Goal: Task Accomplishment & Management: Use online tool/utility

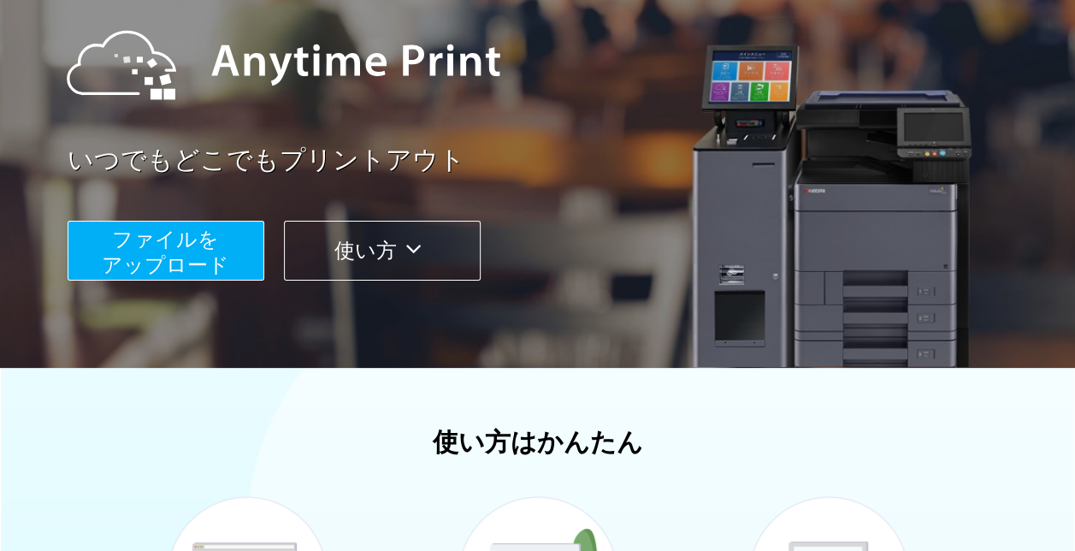
scroll to position [274, 0]
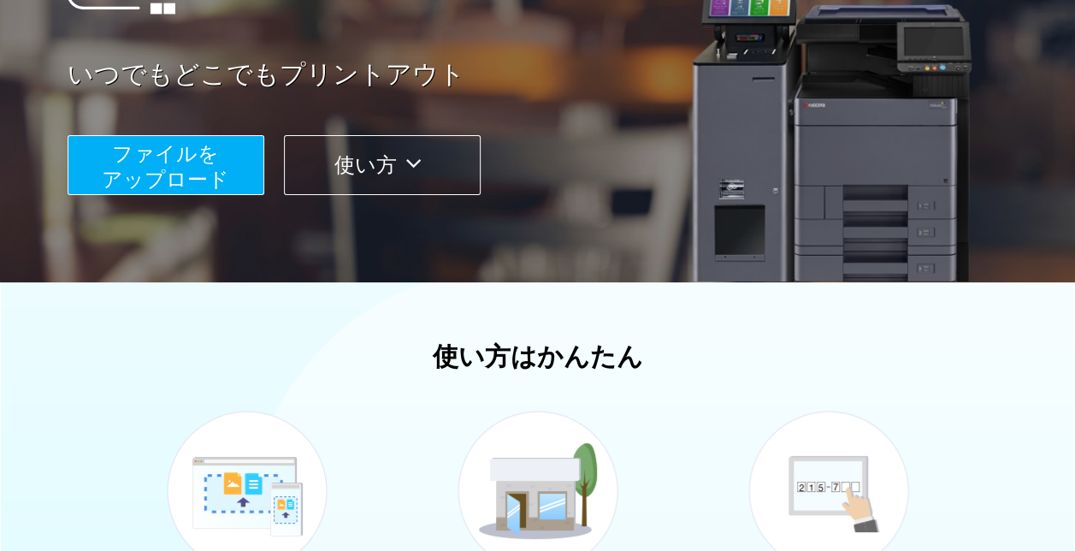
click at [195, 168] on span "ファイルを ​​アップロード" at bounding box center [165, 166] width 127 height 49
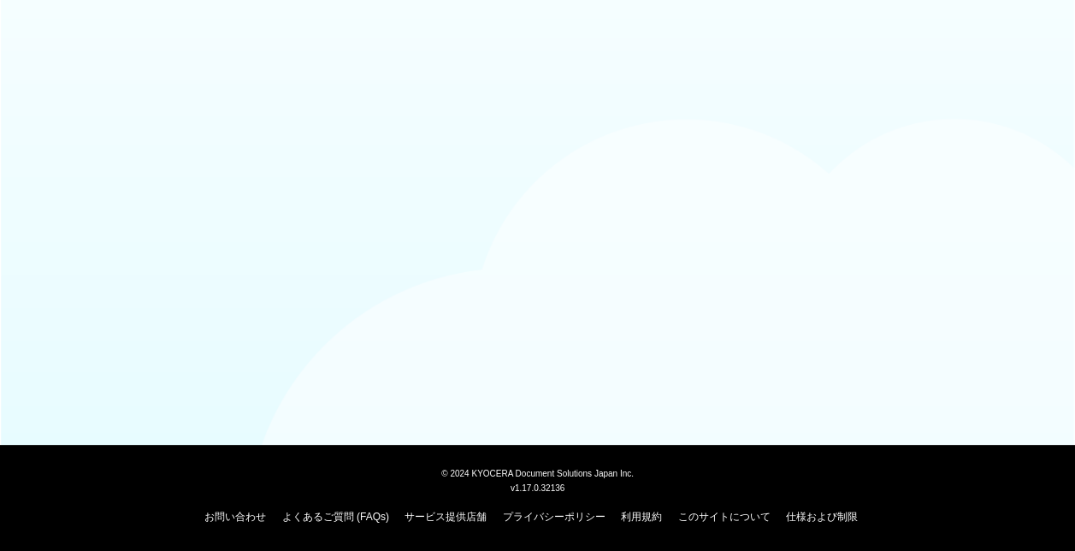
scroll to position [165, 0]
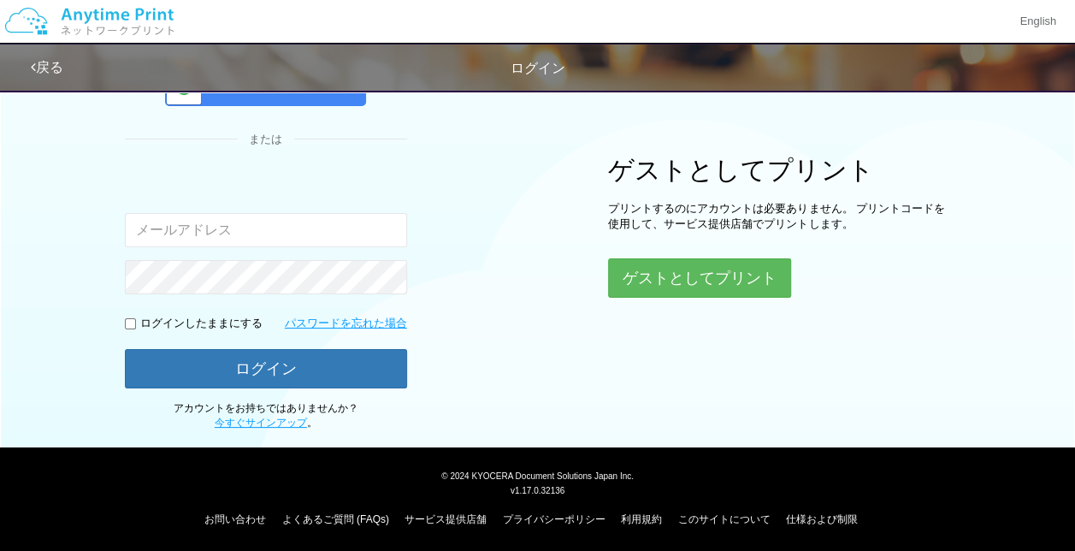
type input "[EMAIL_ADDRESS][DOMAIN_NAME]"
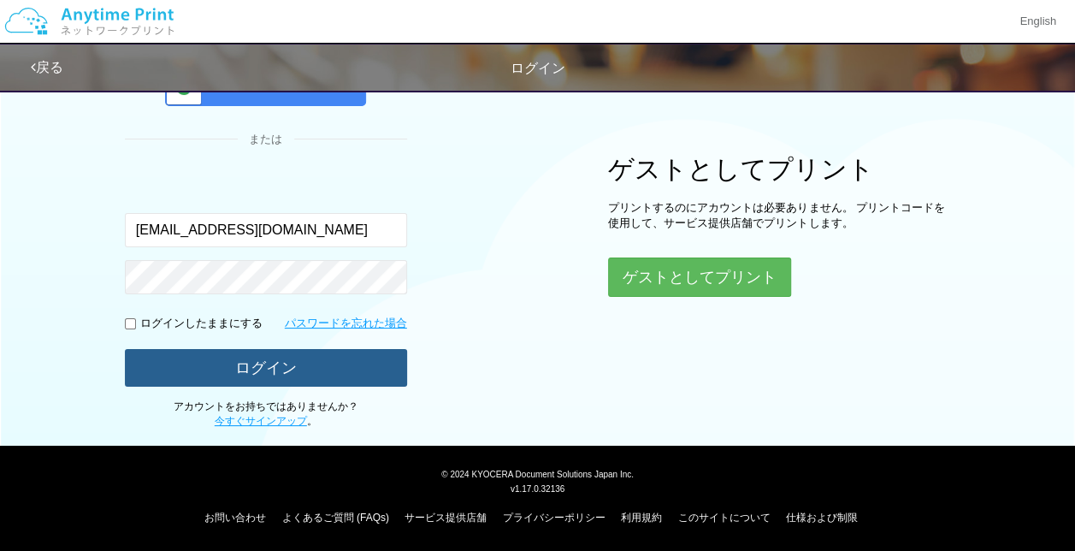
scroll to position [164, 0]
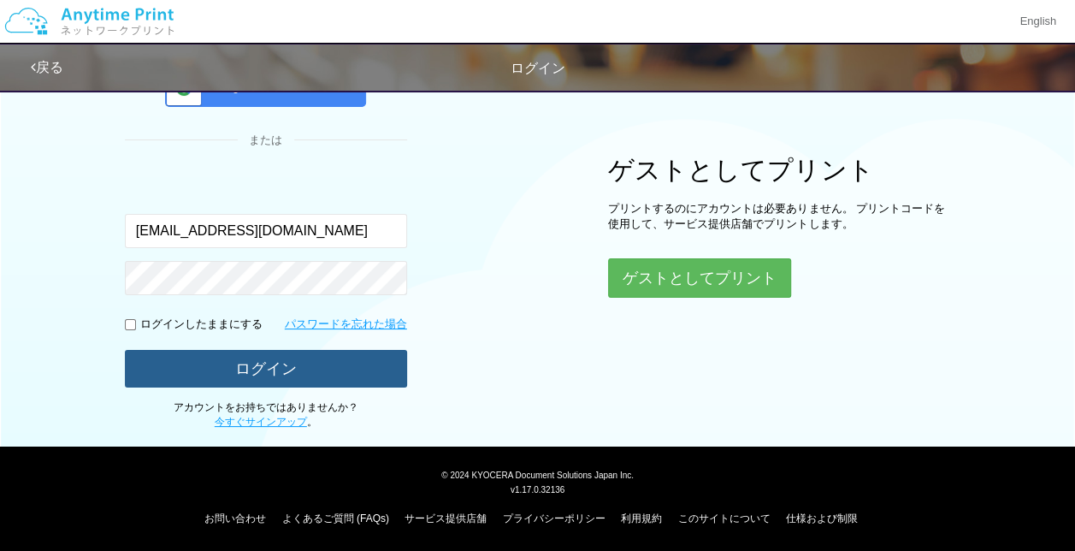
click at [345, 354] on button "ログイン" at bounding box center [266, 369] width 282 height 38
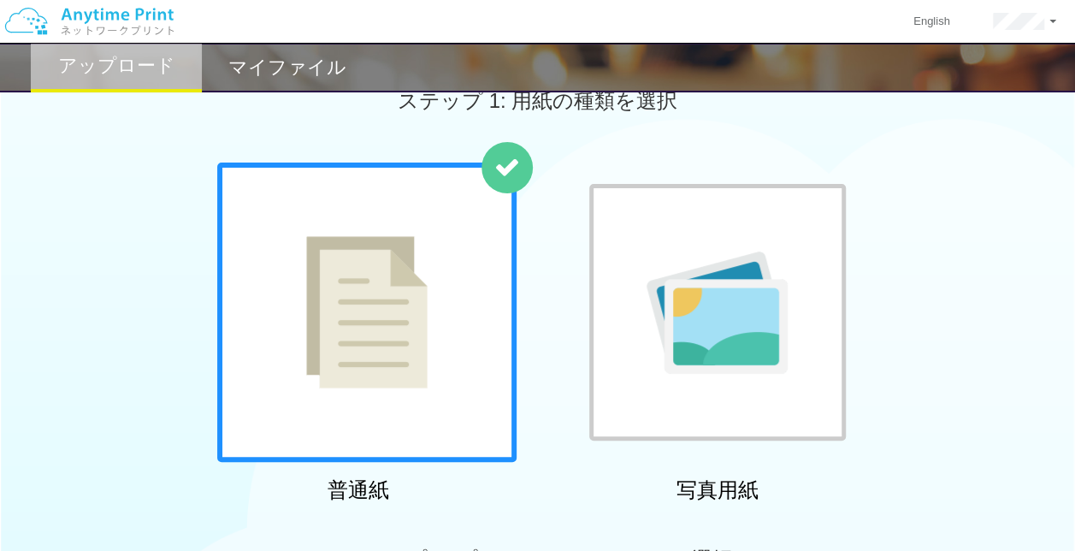
scroll to position [164, 0]
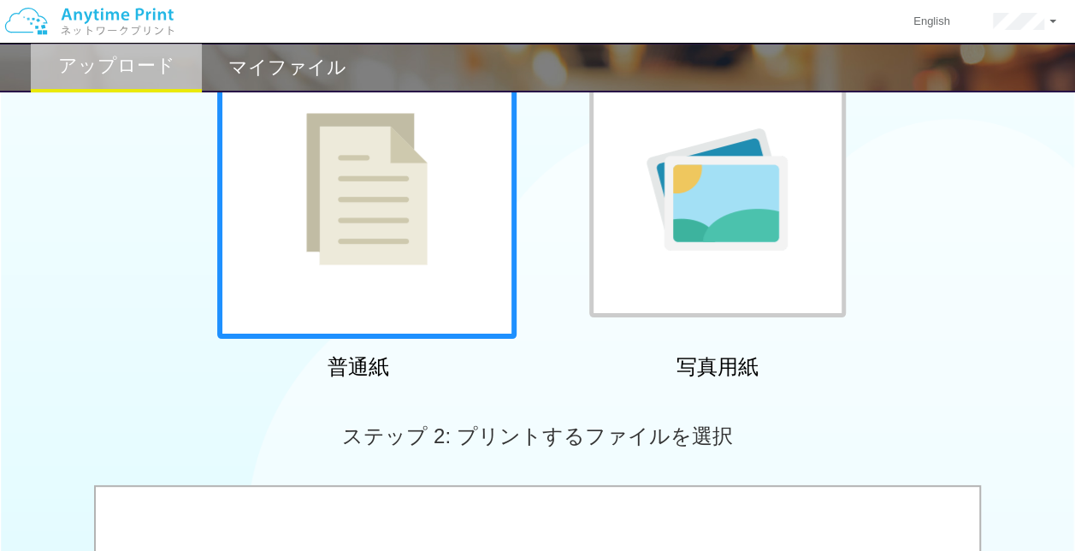
click at [340, 293] on div at bounding box center [366, 188] width 299 height 299
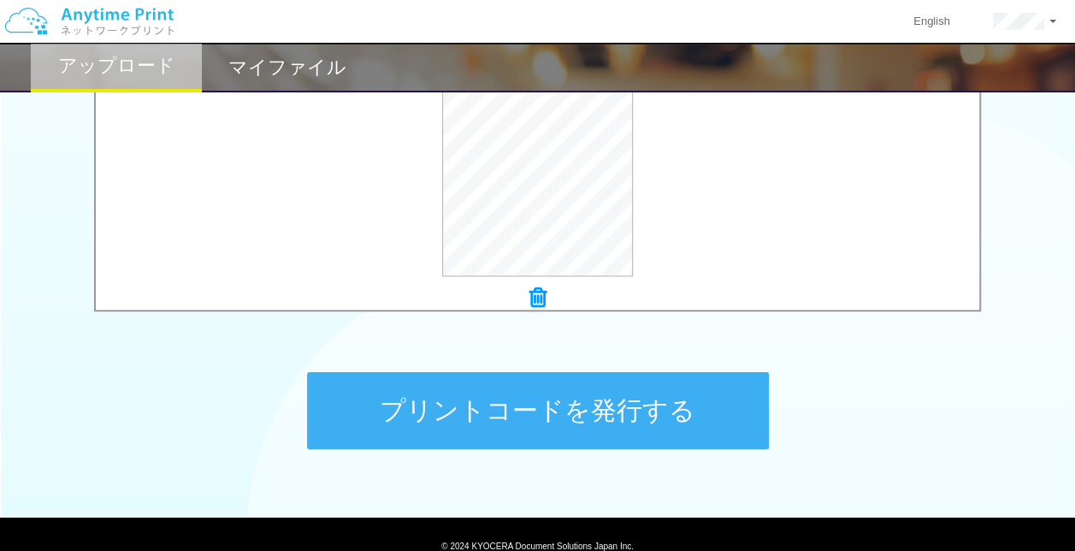
scroll to position [699, 0]
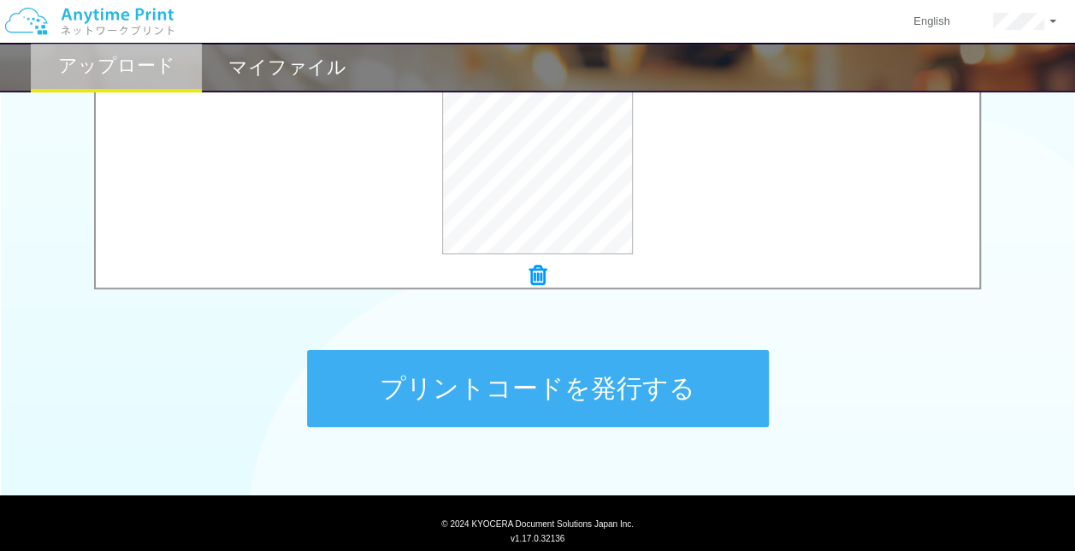
click at [609, 382] on button "プリントコードを発行する" at bounding box center [538, 388] width 462 height 77
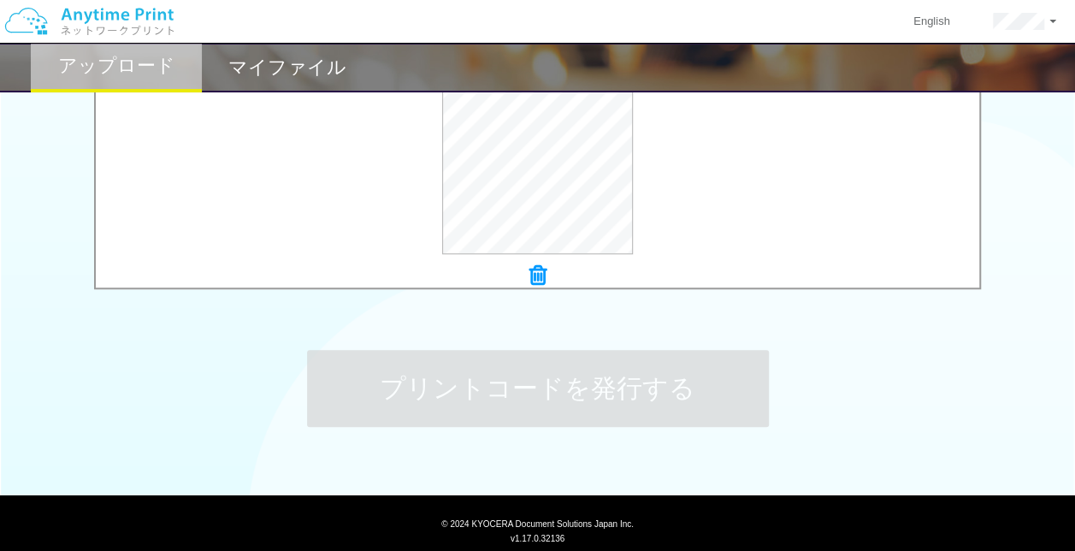
scroll to position [0, 0]
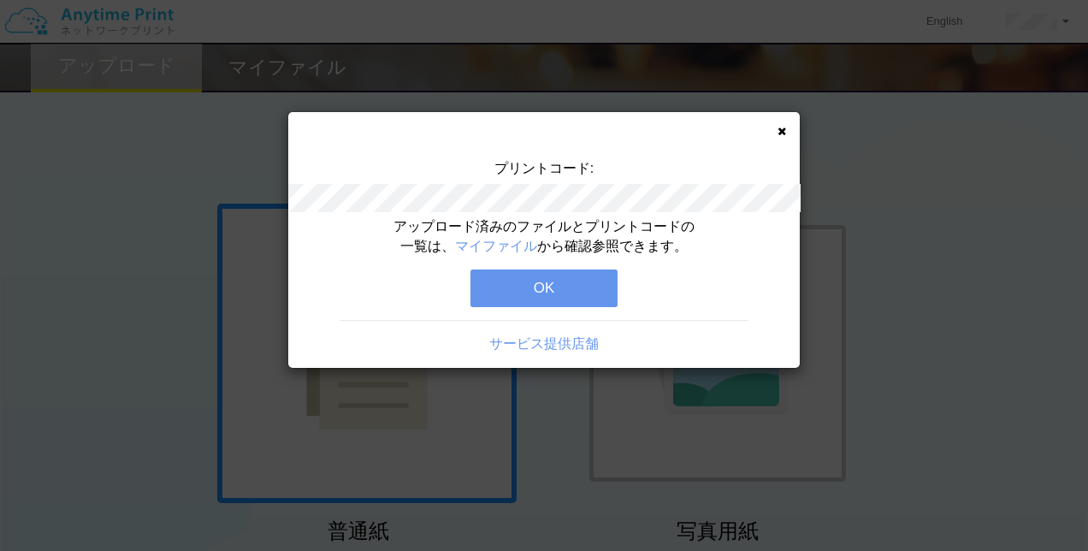
click at [600, 280] on button "OK" at bounding box center [543, 288] width 147 height 38
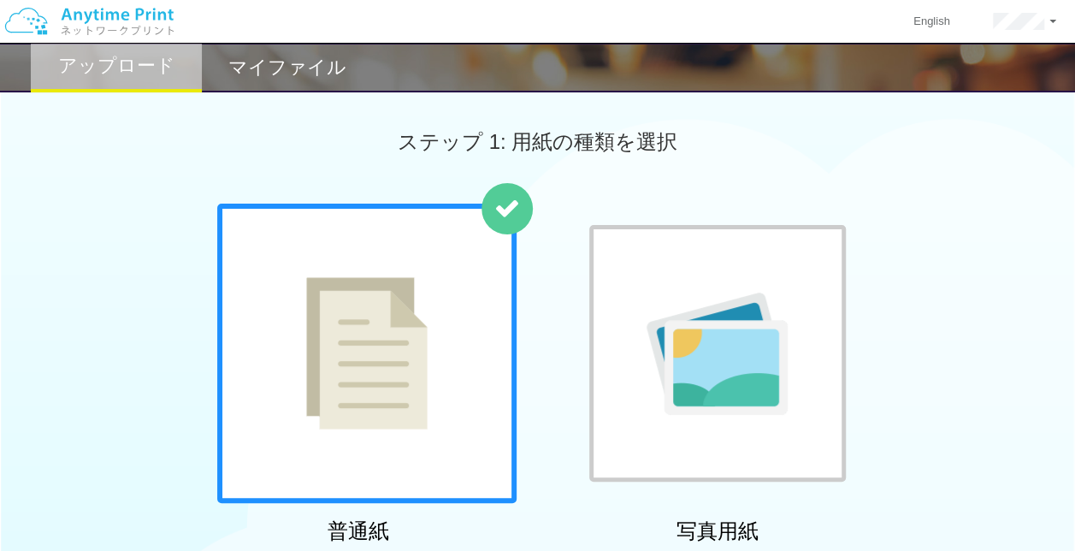
click at [467, 329] on div at bounding box center [366, 352] width 299 height 299
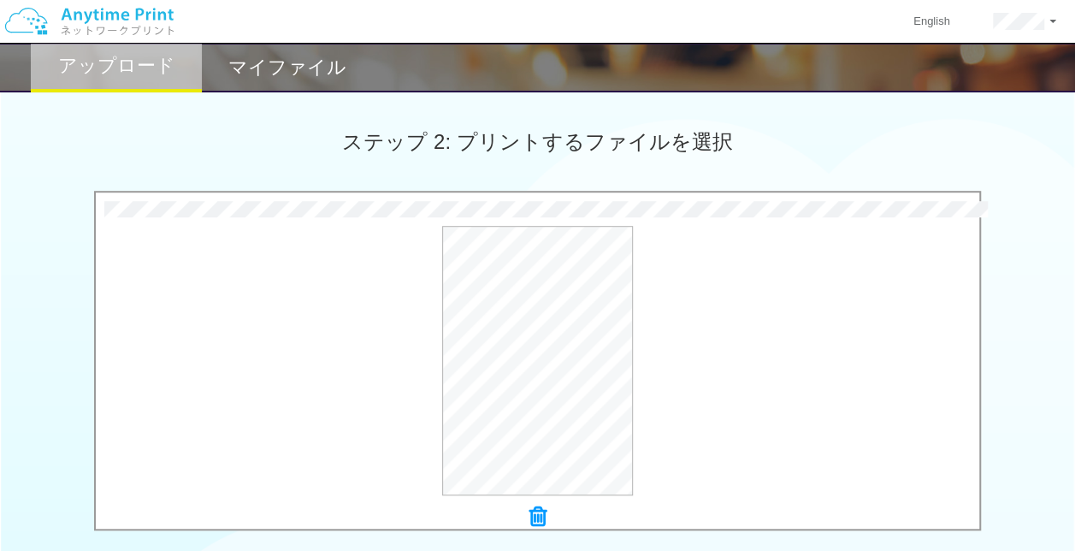
scroll to position [749, 0]
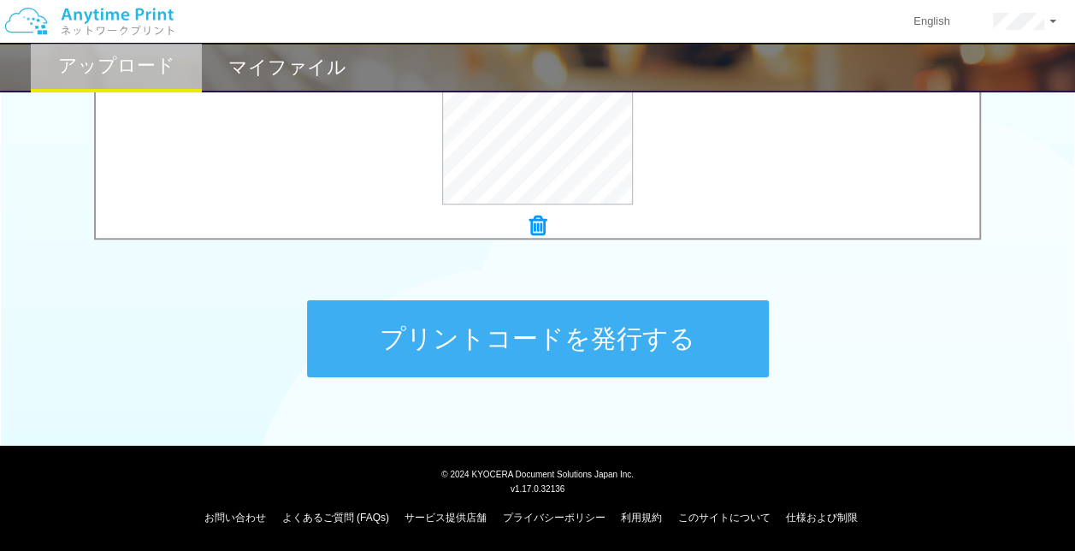
click at [633, 341] on button "プリントコードを発行する" at bounding box center [538, 338] width 462 height 77
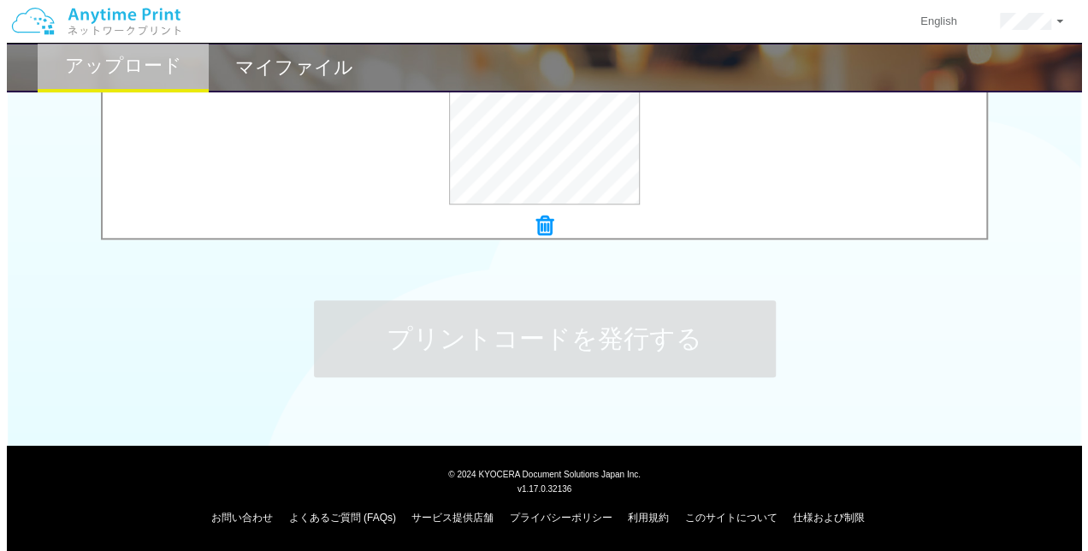
scroll to position [0, 0]
